Goal: Transaction & Acquisition: Purchase product/service

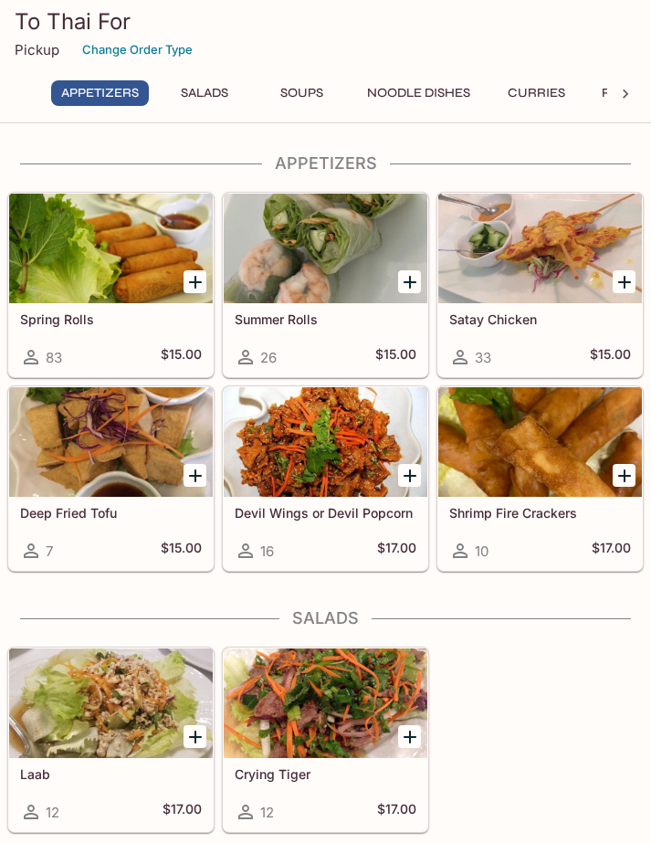
click at [342, 252] on div at bounding box center [326, 249] width 204 height 110
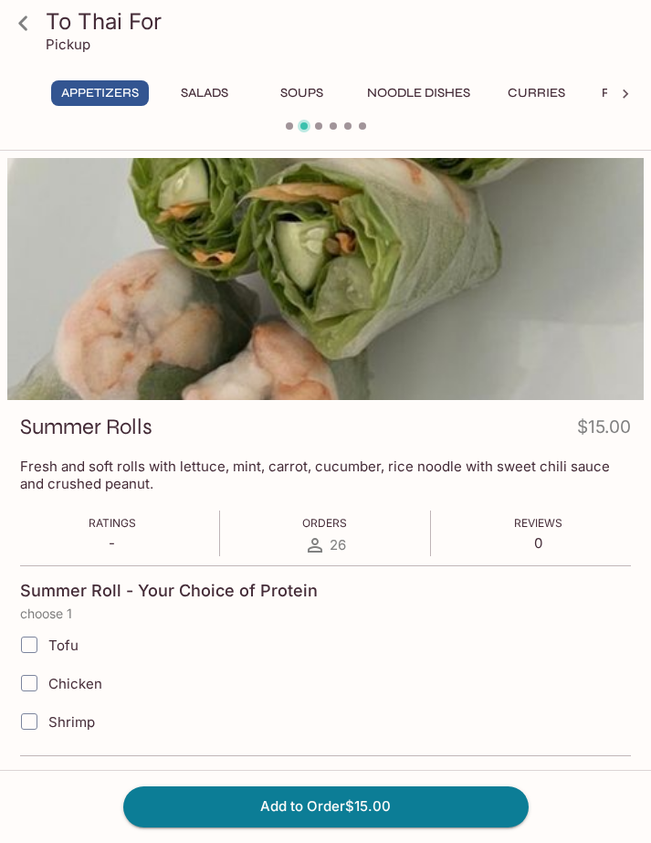
click at [37, 649] on input "Tofu" at bounding box center [29, 645] width 37 height 37
checkbox input "true"
click at [381, 808] on button "Add to Order $15.00" at bounding box center [326, 806] width 406 height 40
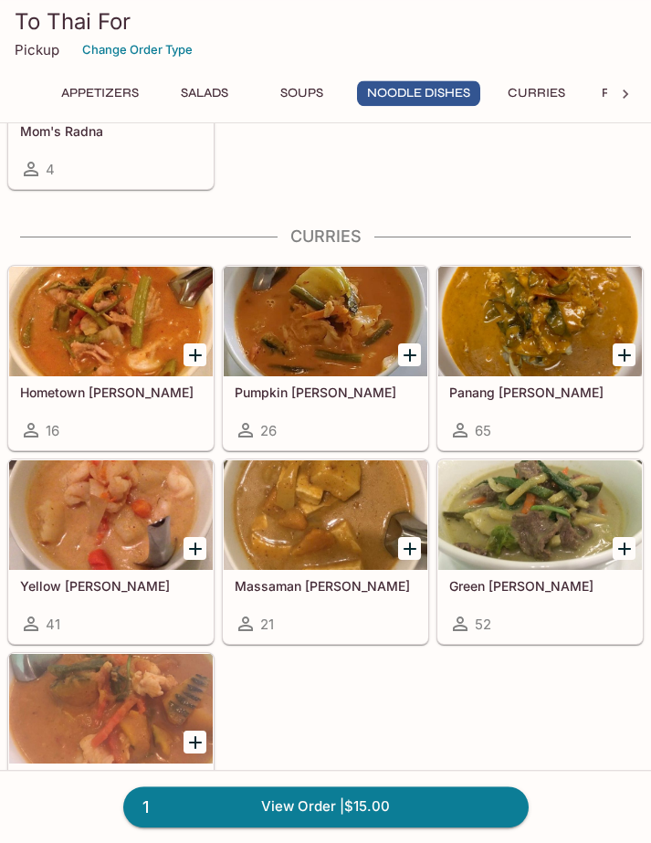
scroll to position [1363, 0]
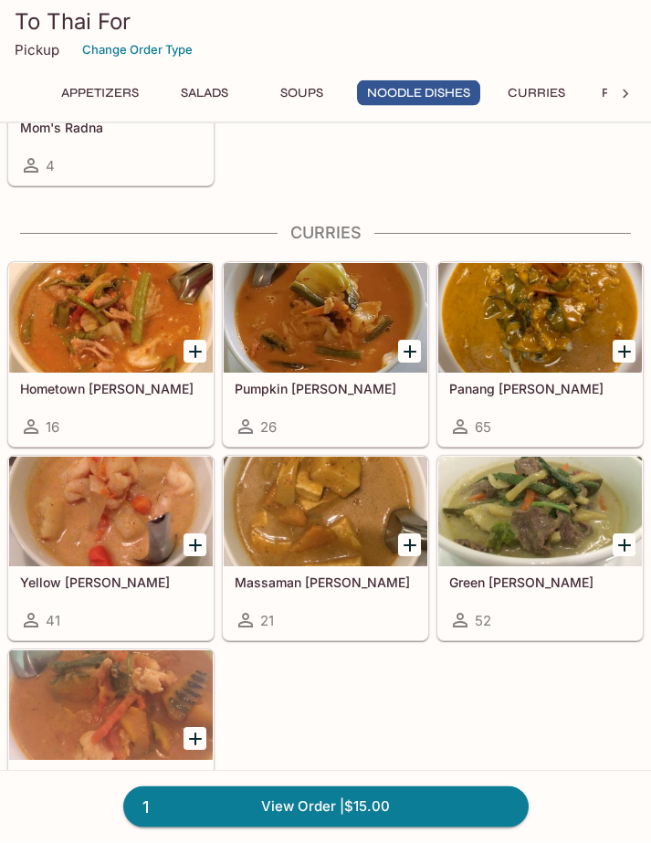
click at [539, 512] on div at bounding box center [540, 512] width 204 height 110
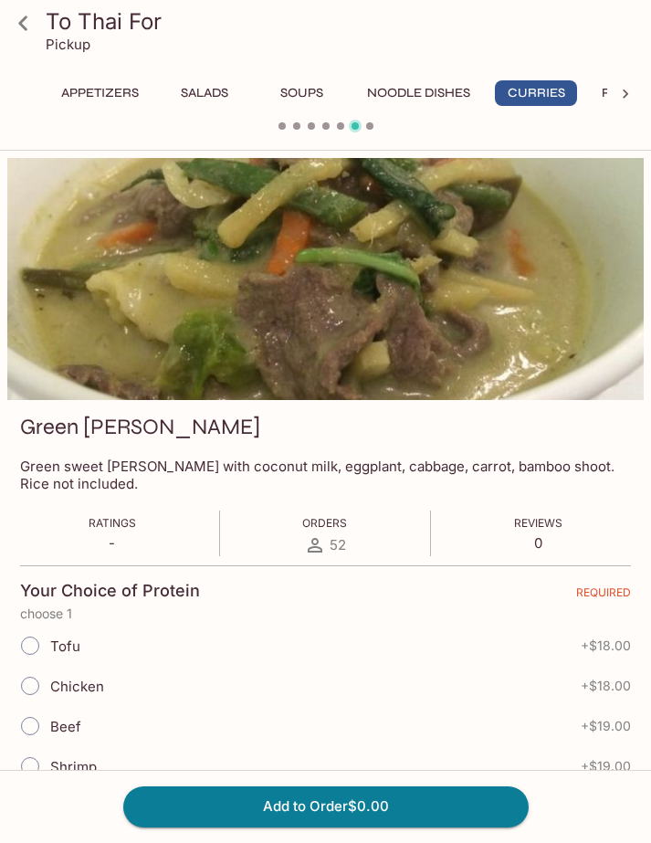
click at [47, 685] on input "Chicken" at bounding box center [30, 686] width 38 height 38
radio input "true"
click at [407, 827] on button "Add to Order $18.00" at bounding box center [326, 806] width 406 height 40
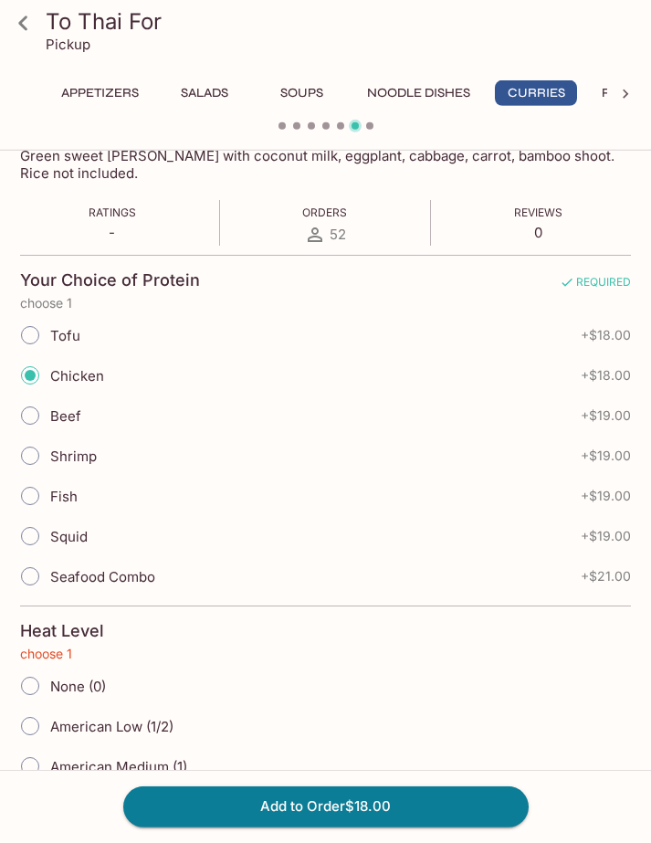
scroll to position [312, 0]
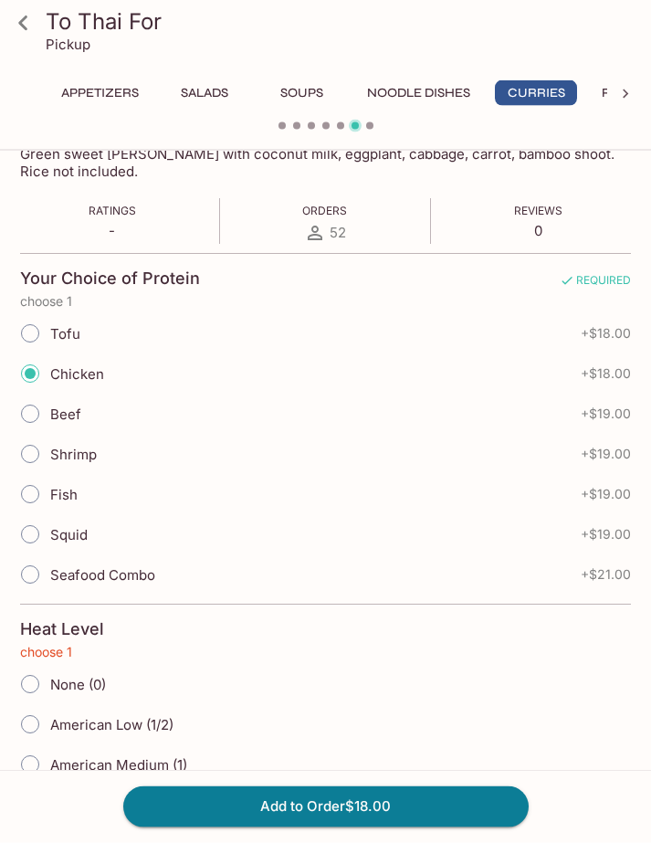
click at [45, 762] on input "American Medium (1)" at bounding box center [30, 764] width 38 height 38
radio input "true"
click at [408, 827] on button "Add to Order $18.00" at bounding box center [326, 806] width 406 height 40
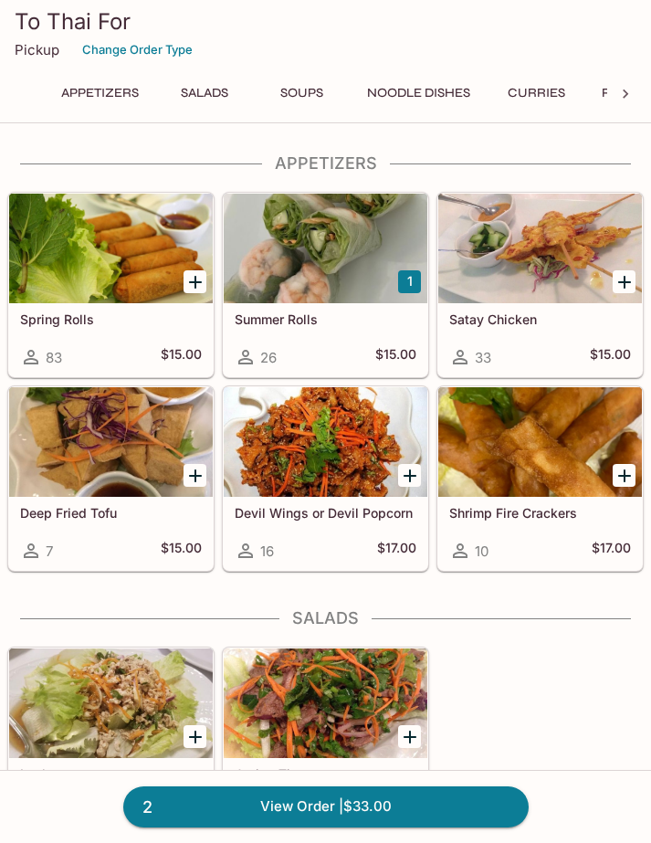
click at [424, 827] on link "2 View Order | $33.00" at bounding box center [326, 806] width 406 height 40
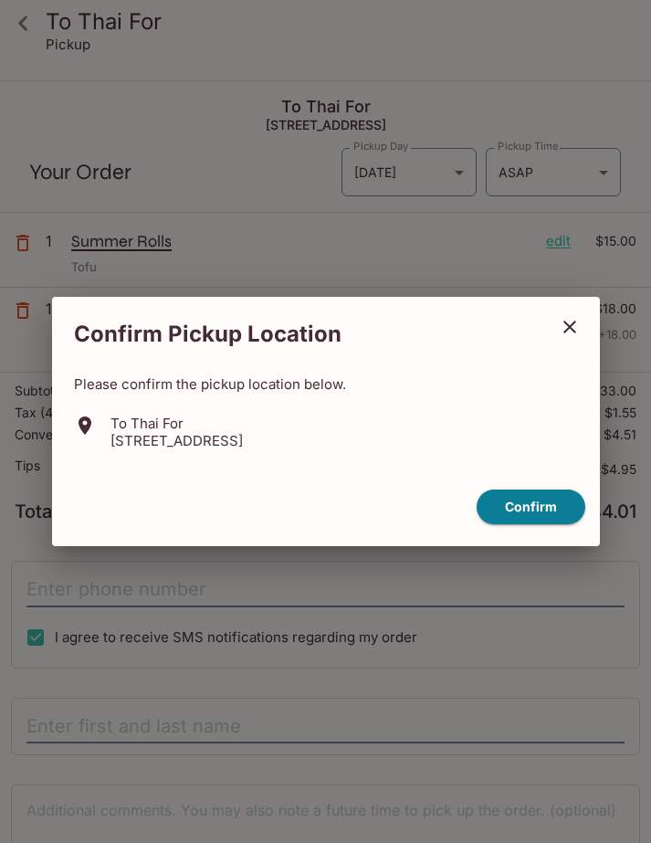
click at [532, 525] on button "Confirm" at bounding box center [531, 508] width 109 height 36
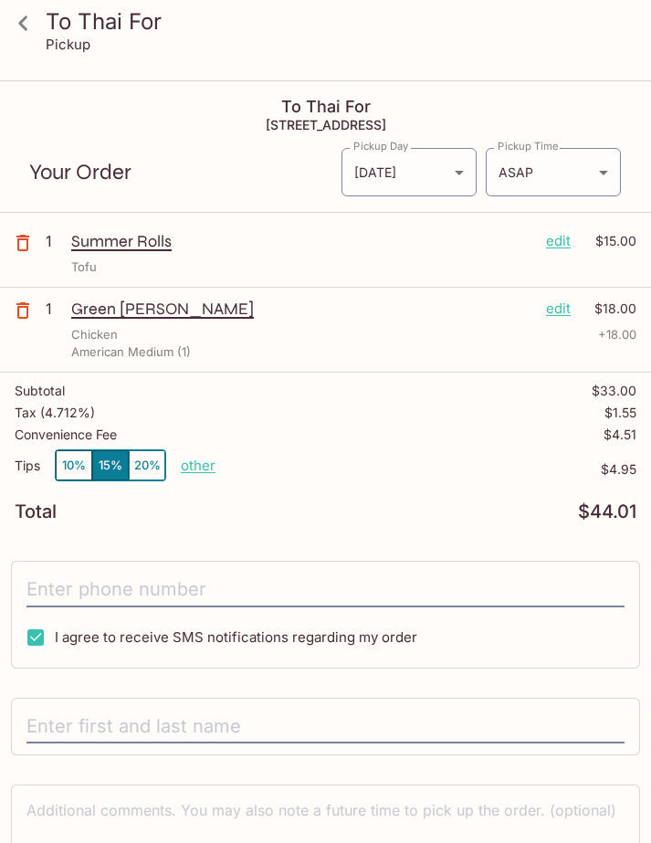
click at [74, 469] on button "10%" at bounding box center [74, 465] width 37 height 30
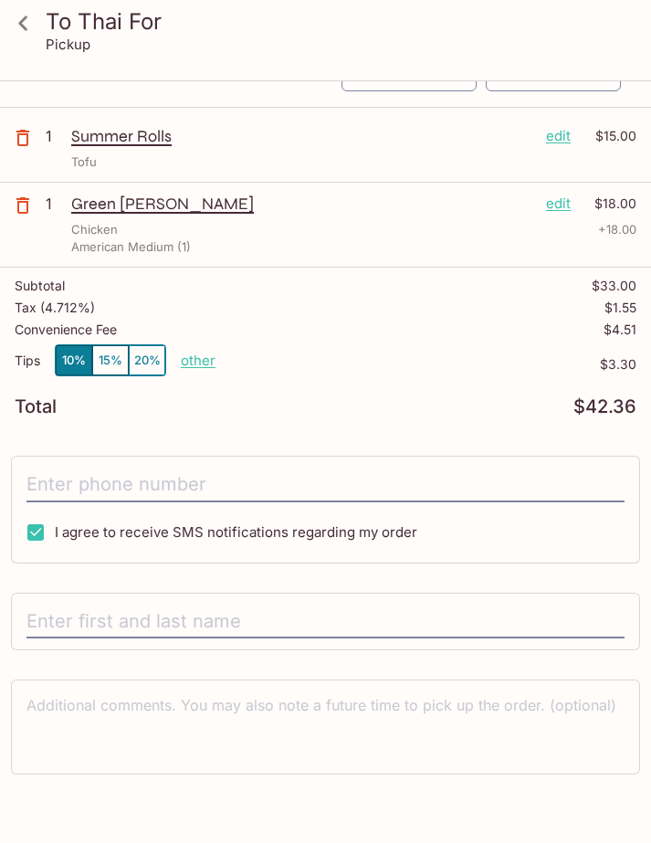
scroll to position [104, 0]
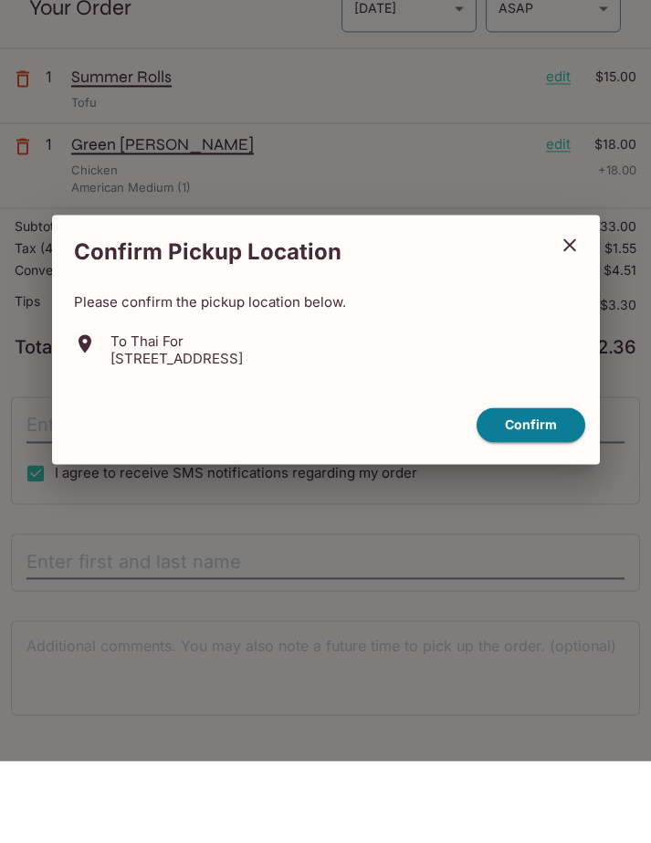
scroll to position [81, 0]
